Goal: Task Accomplishment & Management: Manage account settings

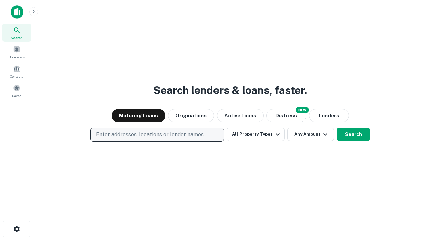
click at [157, 135] on p "Enter addresses, locations or lender names" at bounding box center [150, 135] width 108 height 8
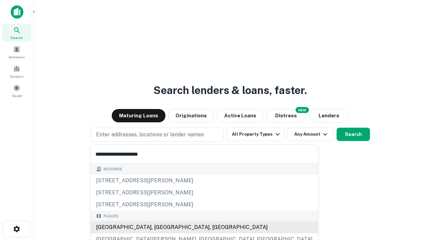
click at [160, 228] on div "[GEOGRAPHIC_DATA], [GEOGRAPHIC_DATA], [GEOGRAPHIC_DATA]" at bounding box center [204, 228] width 227 height 12
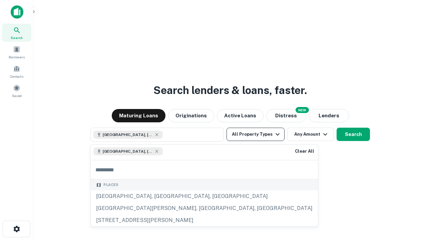
click at [256, 135] on button "All Property Types" at bounding box center [256, 134] width 58 height 13
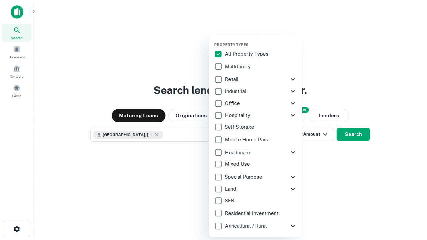
click at [261, 40] on button "button" at bounding box center [261, 40] width 94 height 0
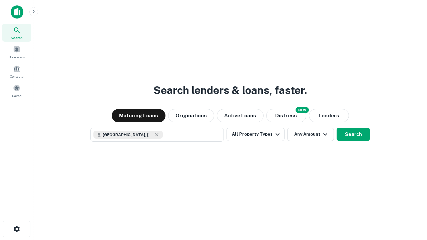
scroll to position [11, 0]
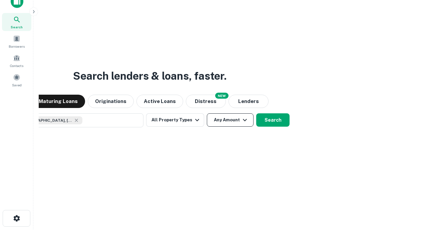
click at [207, 114] on button "Any Amount" at bounding box center [230, 120] width 47 height 13
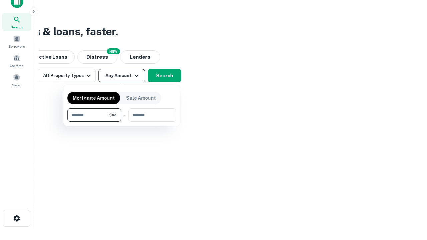
type input "*******"
click at [122, 122] on button "button" at bounding box center [121, 122] width 109 height 0
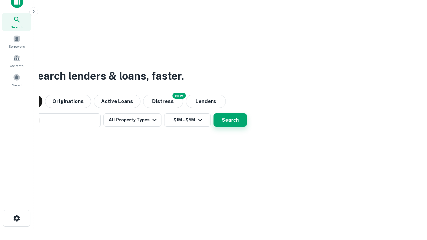
click at [214, 114] on button "Search" at bounding box center [230, 120] width 33 height 13
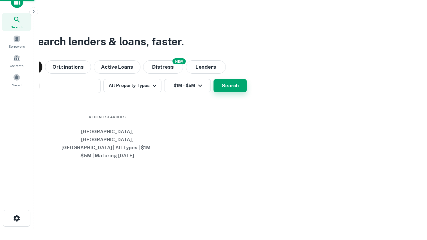
scroll to position [22, 189]
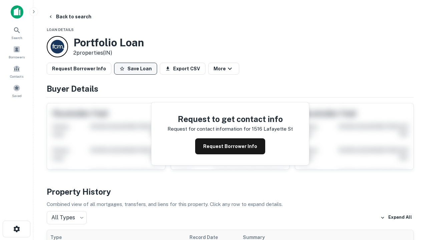
click at [136, 69] on button "Save Loan" at bounding box center [135, 69] width 43 height 12
click at [137, 69] on button "Loan Saved" at bounding box center [137, 69] width 46 height 12
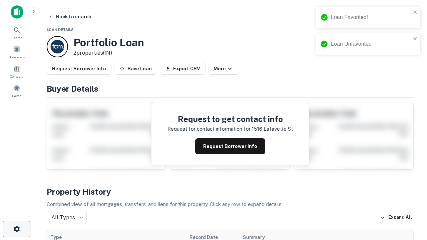
click at [16, 229] on icon "button" at bounding box center [17, 229] width 8 height 8
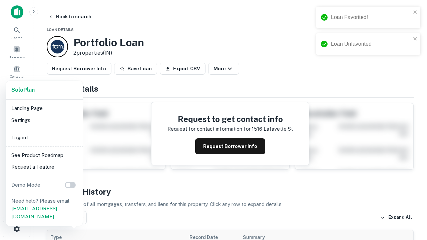
click at [44, 138] on li "Logout" at bounding box center [44, 138] width 71 height 12
